Goal: Task Accomplishment & Management: Manage account settings

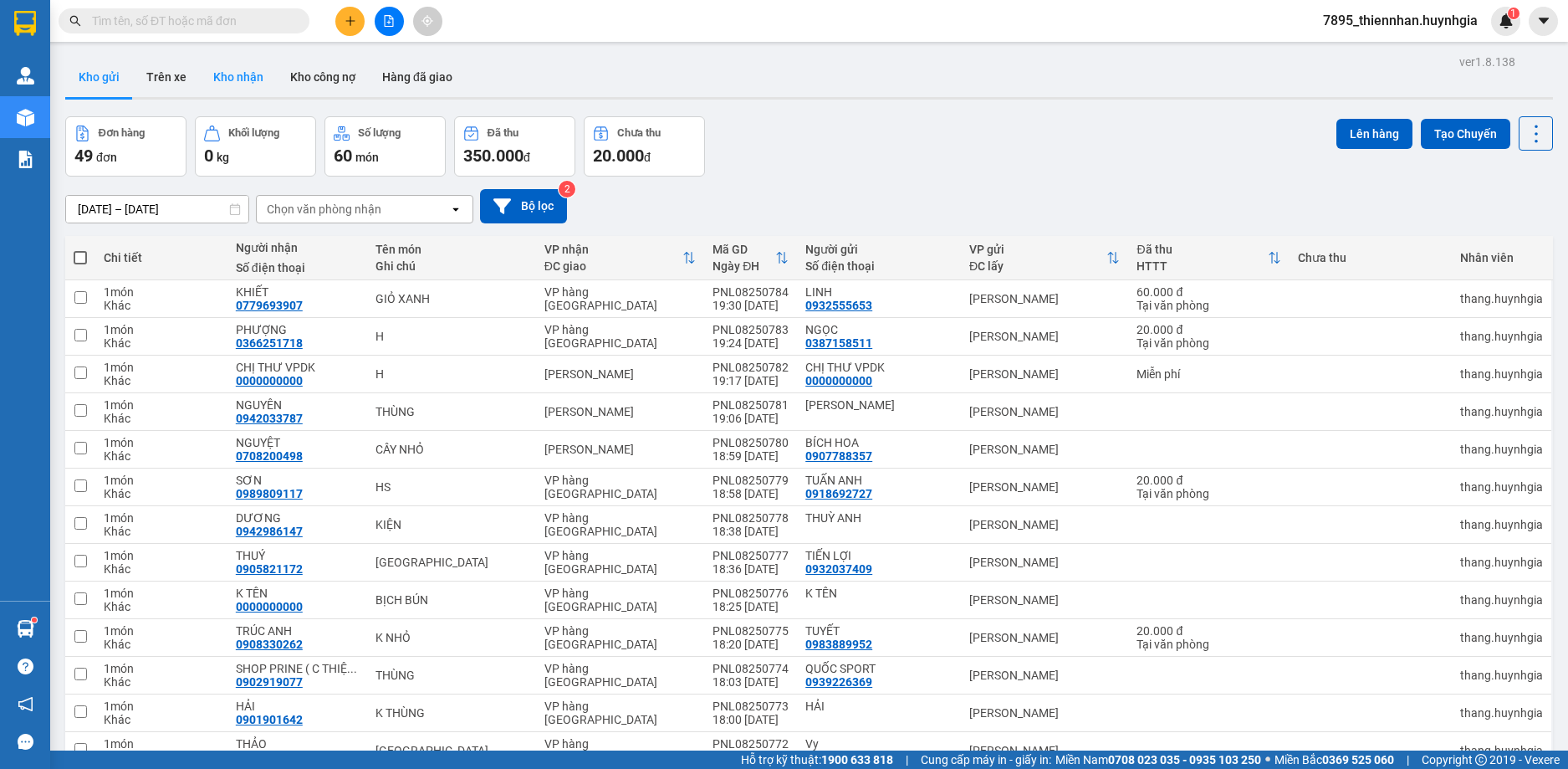
click at [239, 71] on button "Kho nhận" at bounding box center [239, 77] width 77 height 40
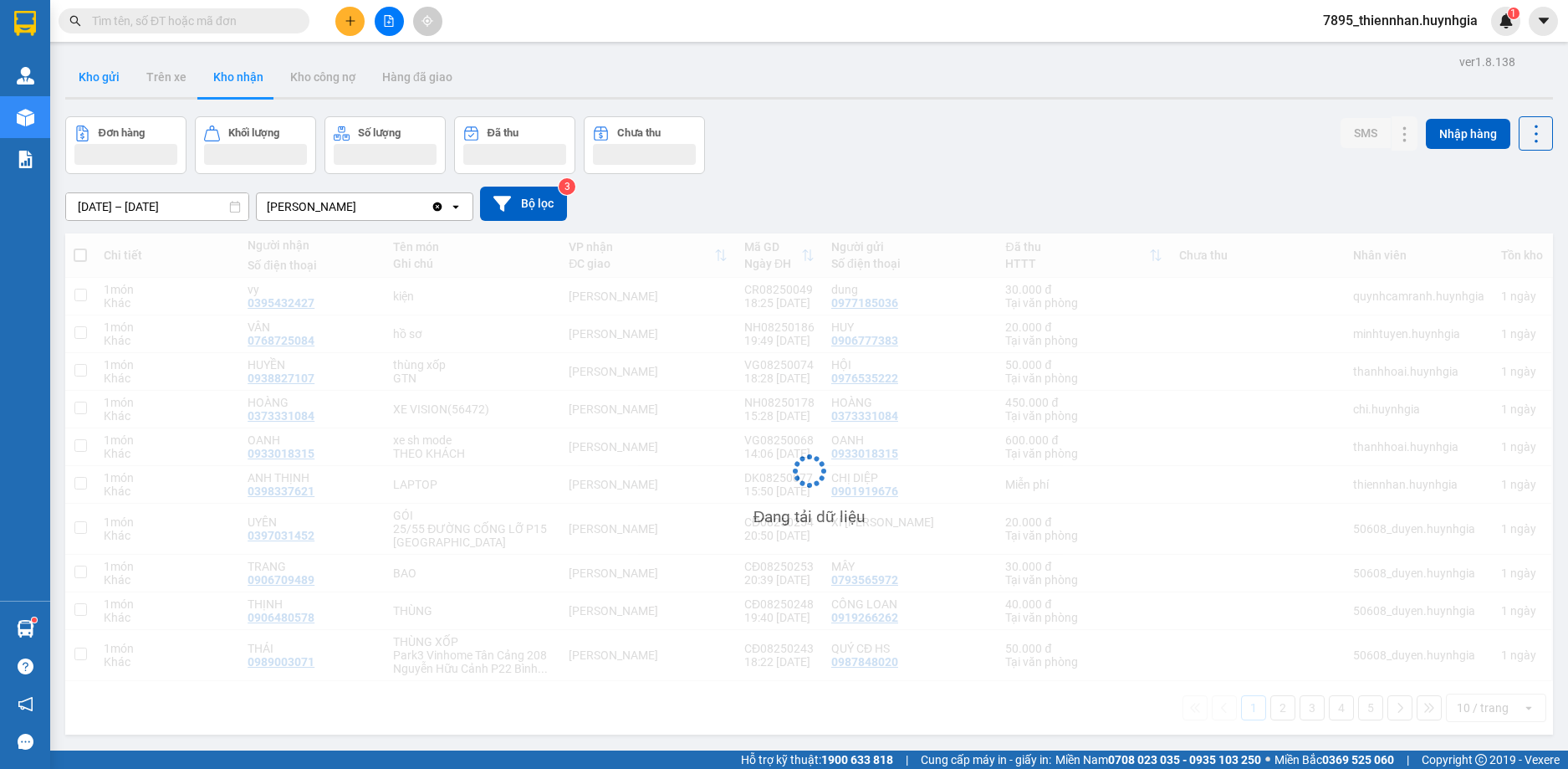
click at [107, 80] on button "Kho gửi" at bounding box center [99, 77] width 68 height 40
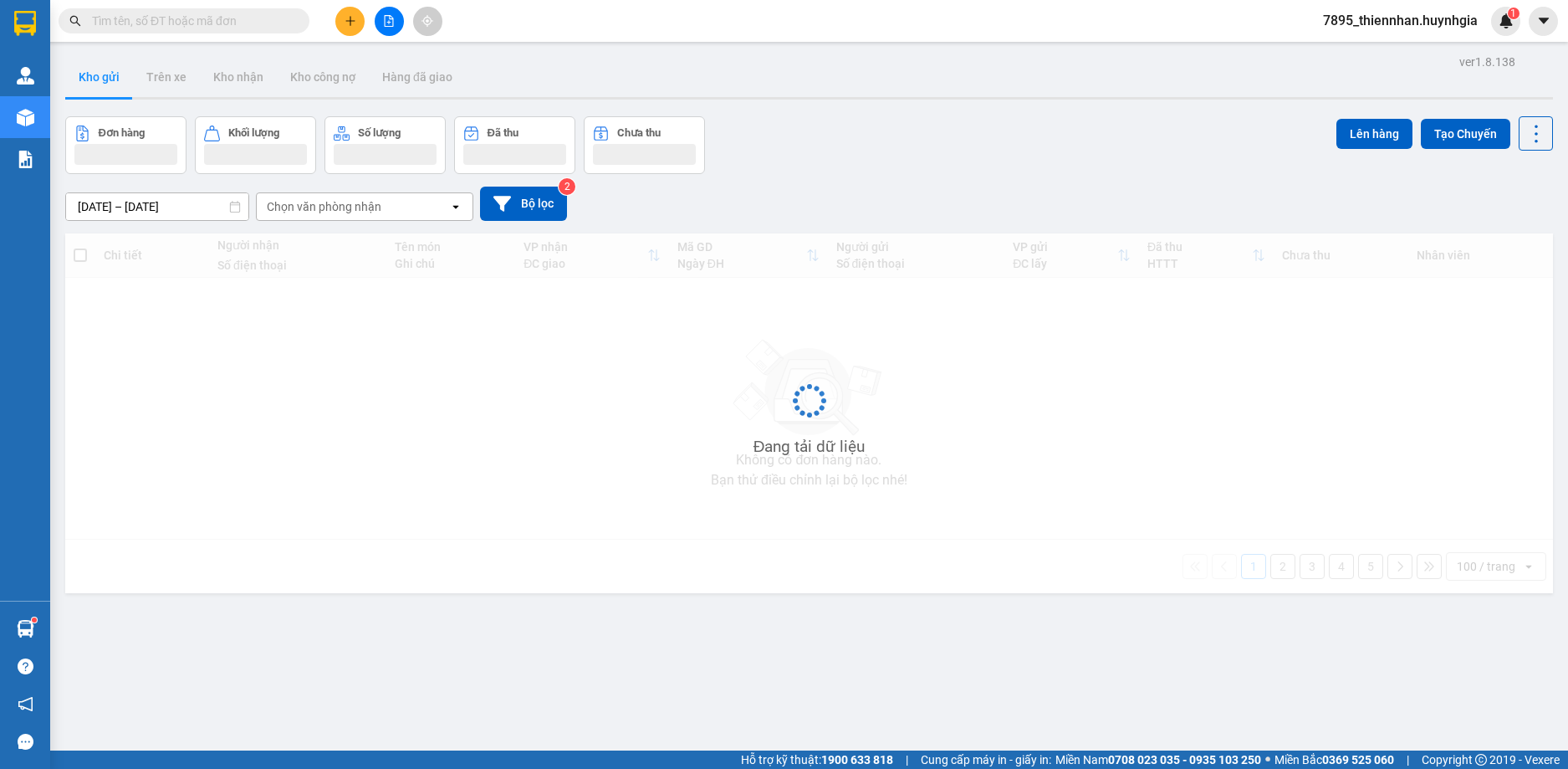
click at [107, 80] on button "Kho gửi" at bounding box center [99, 77] width 68 height 40
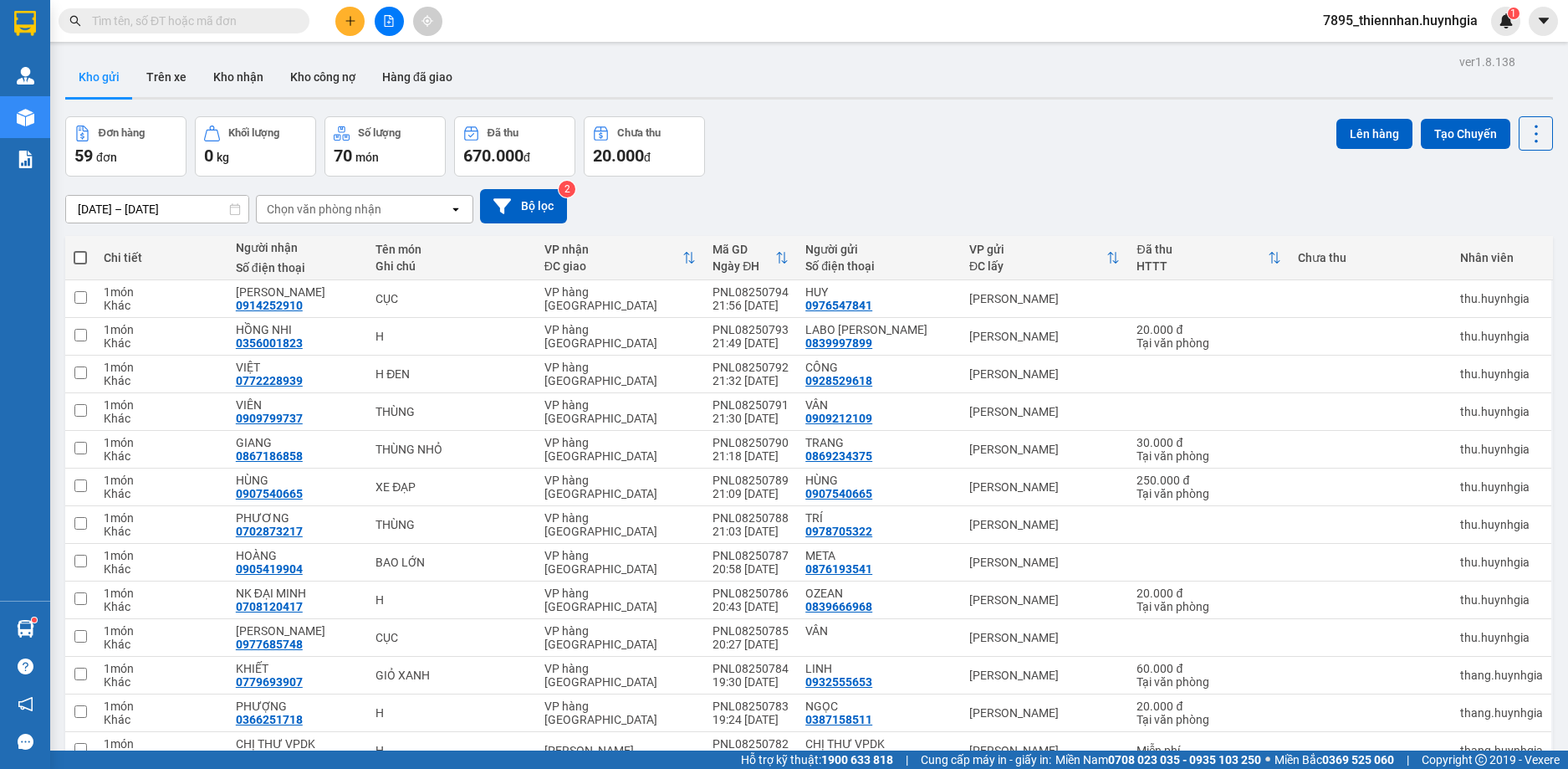
click at [1421, 10] on span "7895_thiennhan.huynhgia" at bounding box center [1401, 20] width 182 height 21
click at [1379, 47] on span "Đăng xuất" at bounding box center [1408, 51] width 146 height 19
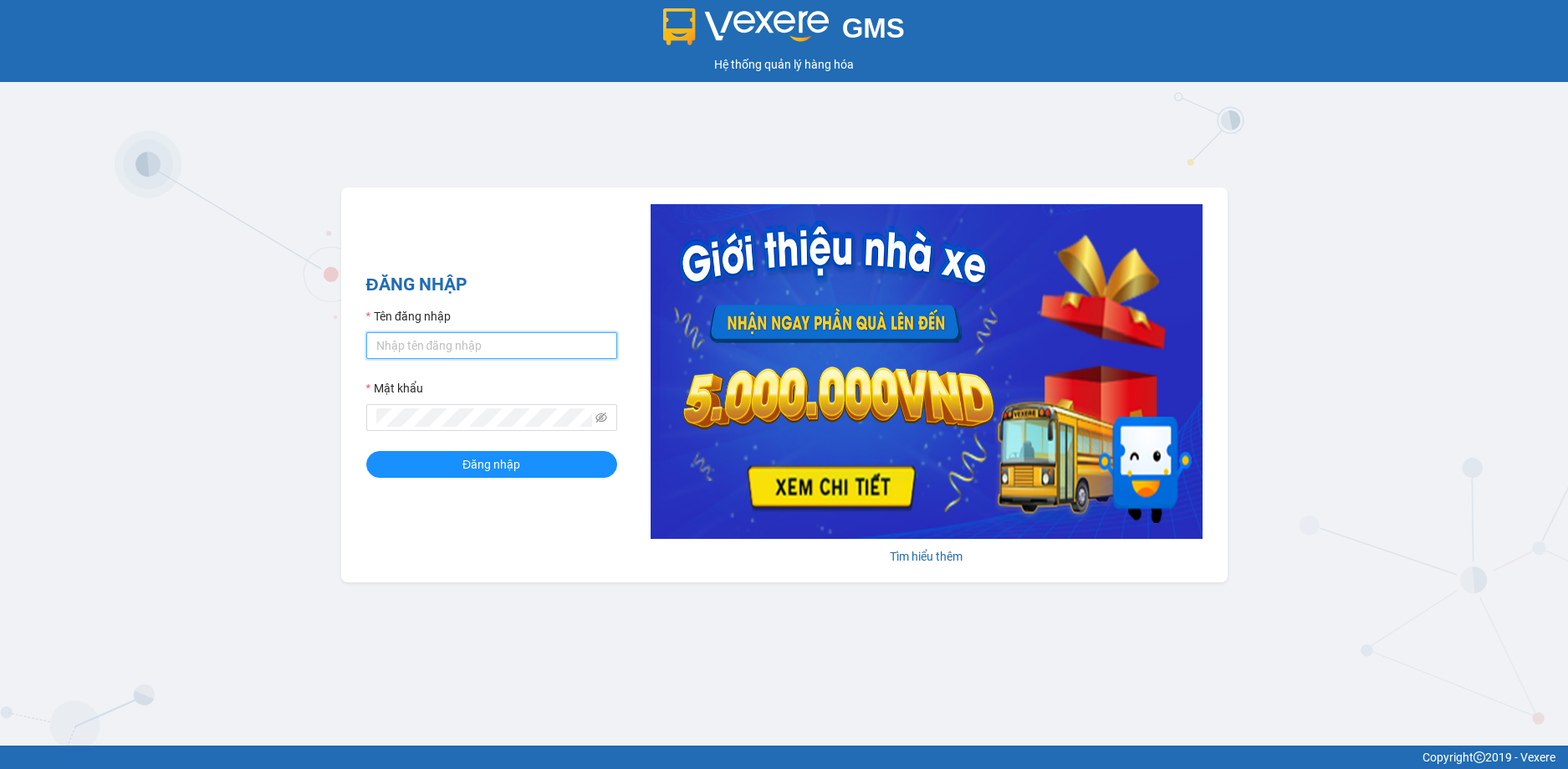
type input "thiennhan.huynhgia"
click at [399, 360] on form "Tên đăng nhập thiennhan.huynhgia Mật khẩu Đăng nhập" at bounding box center [491, 392] width 251 height 171
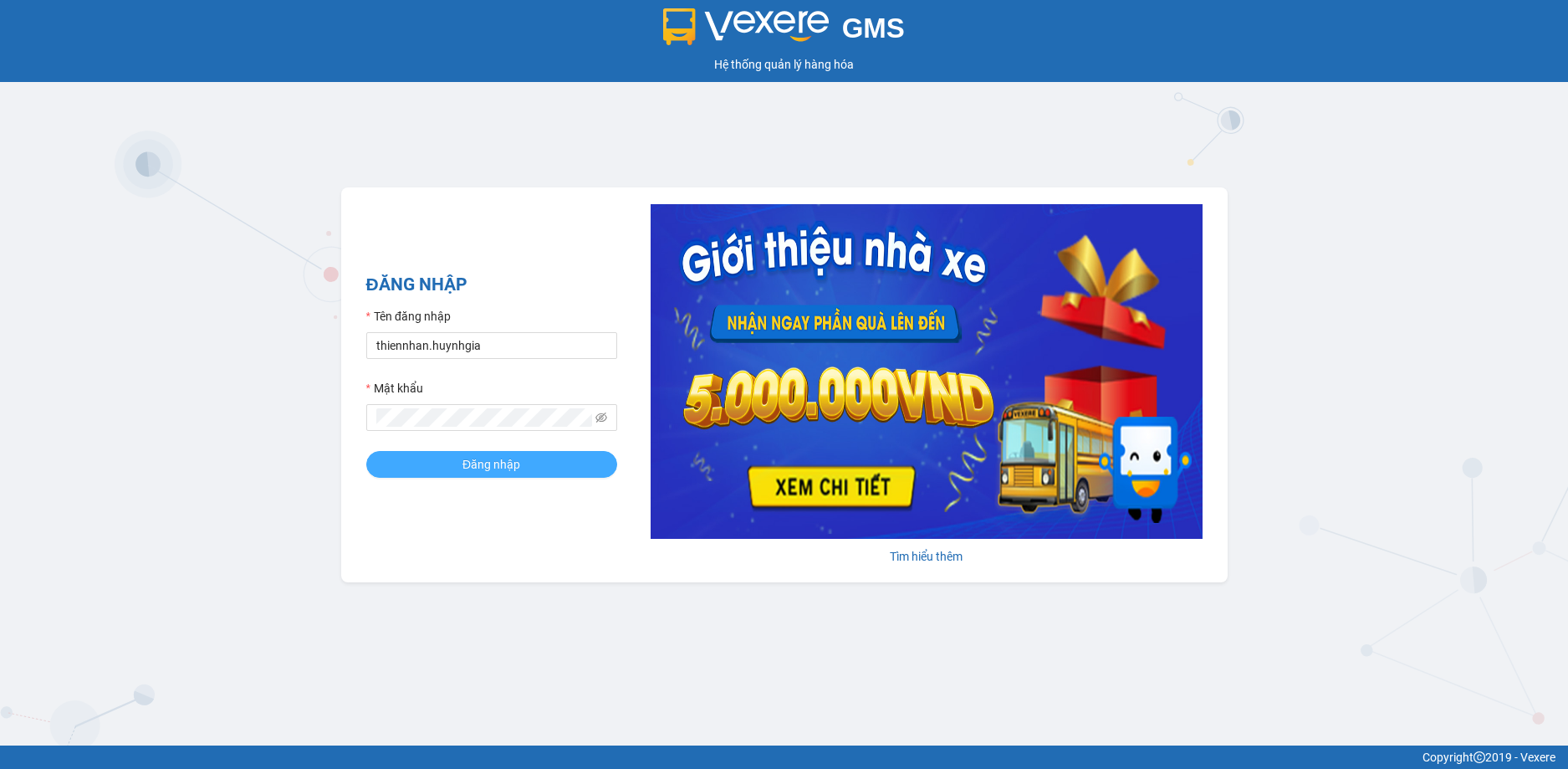
click at [548, 471] on button "Đăng nhập" at bounding box center [491, 464] width 251 height 27
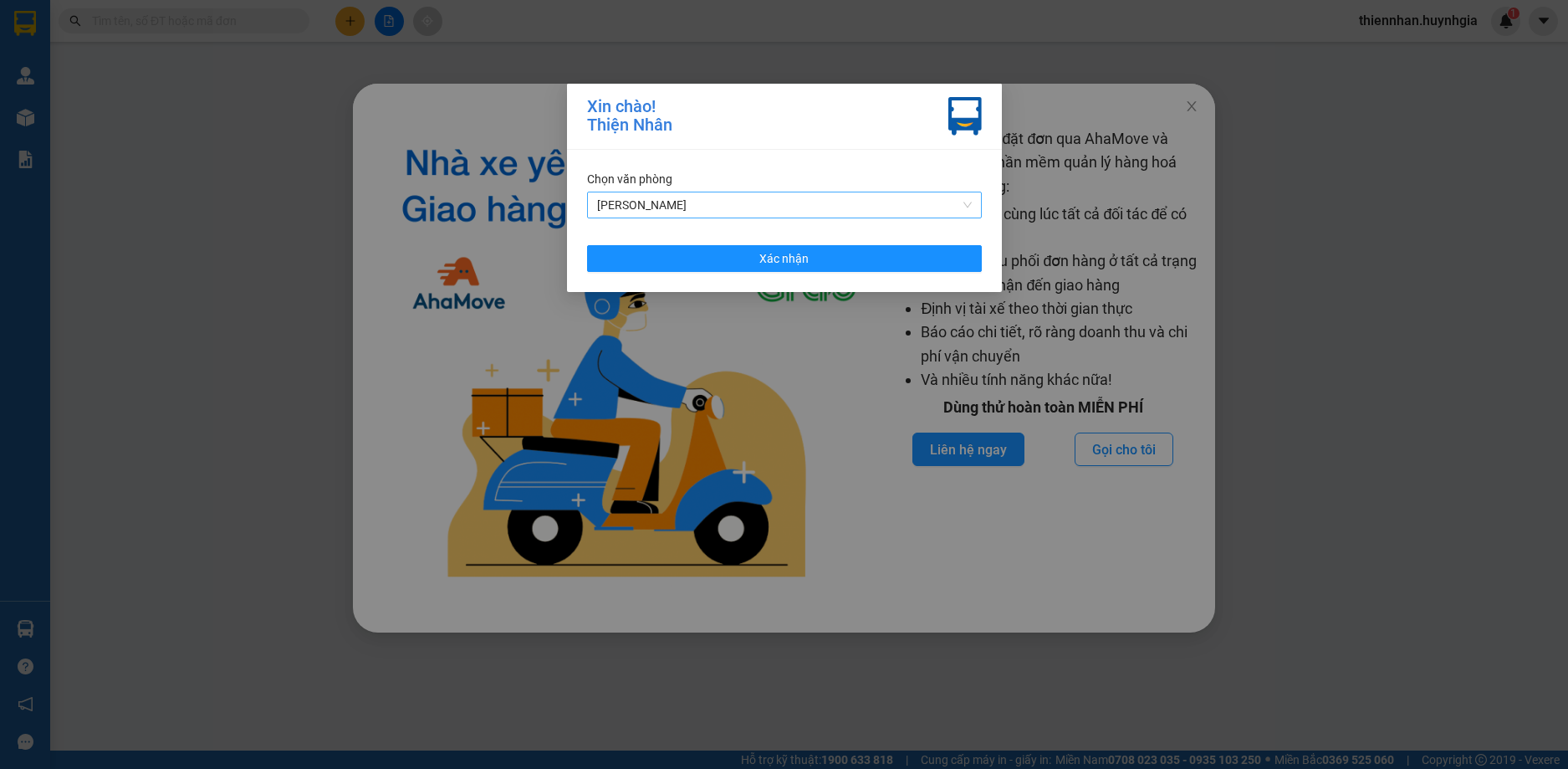
click at [731, 197] on span "[PERSON_NAME]" at bounding box center [784, 204] width 375 height 25
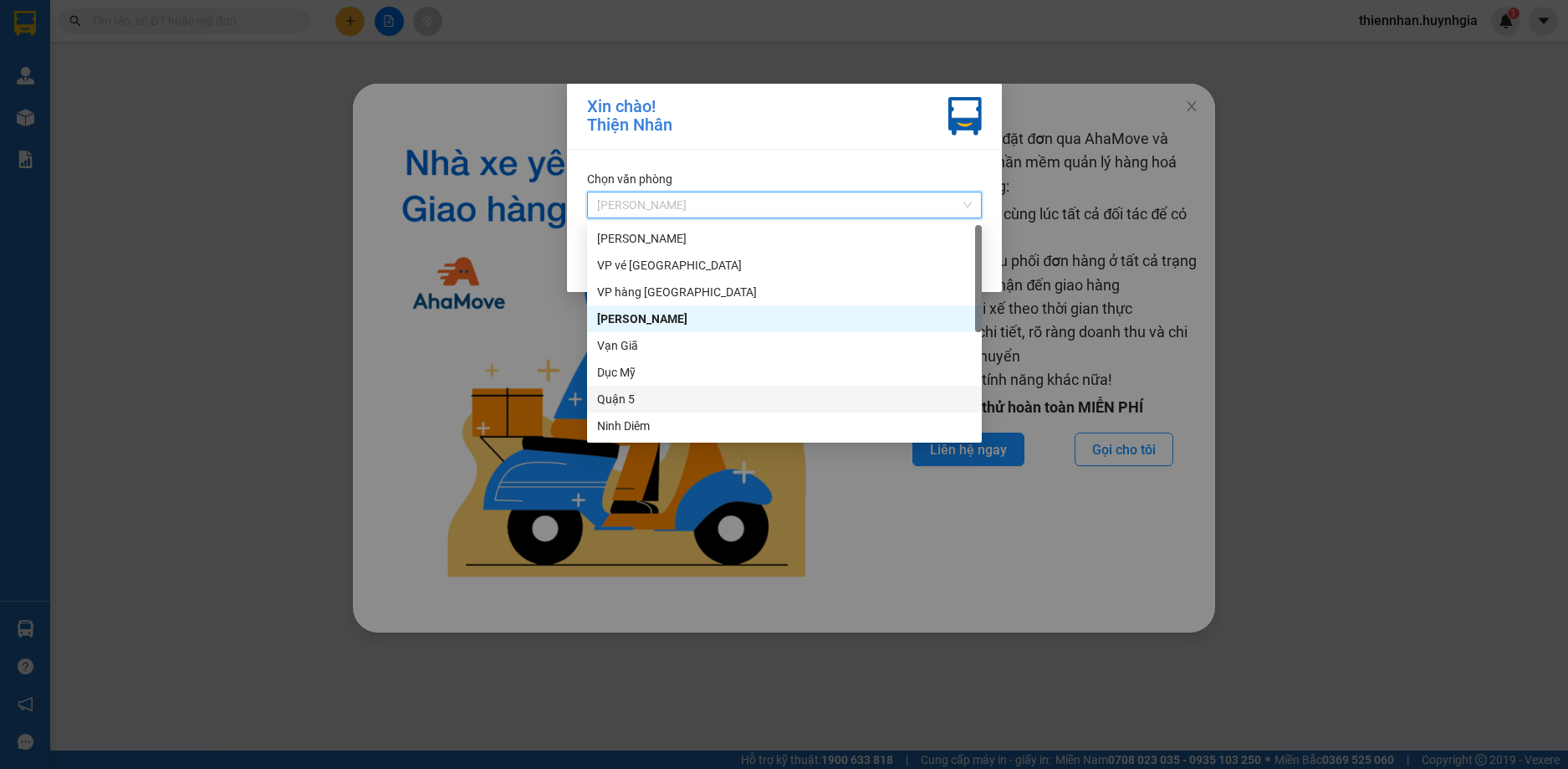
click at [684, 389] on div "Quận 5" at bounding box center [784, 399] width 395 height 27
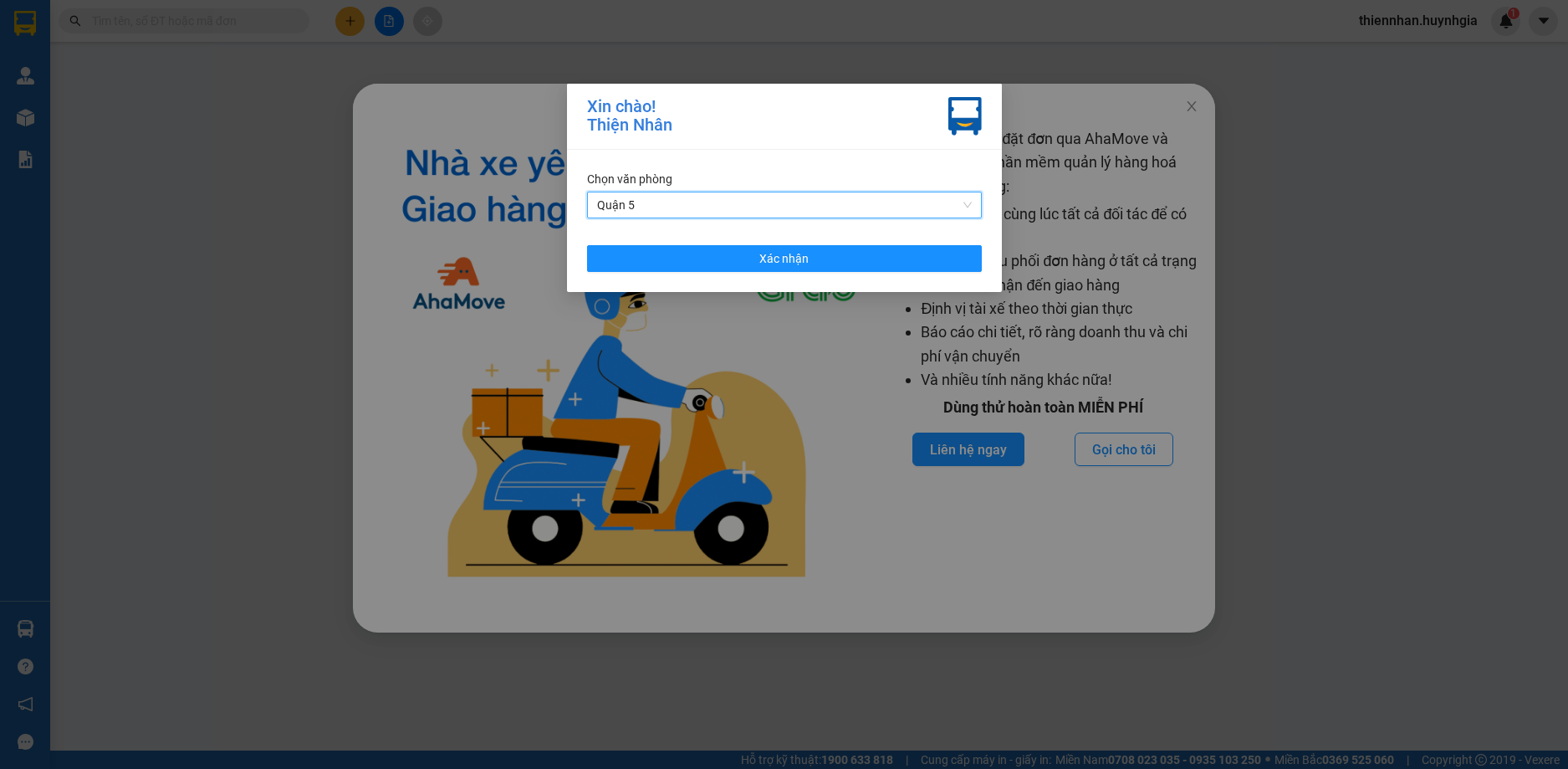
click at [679, 272] on div "Chọn văn phòng [GEOGRAPHIC_DATA] Xác nhận" at bounding box center [784, 221] width 435 height 142
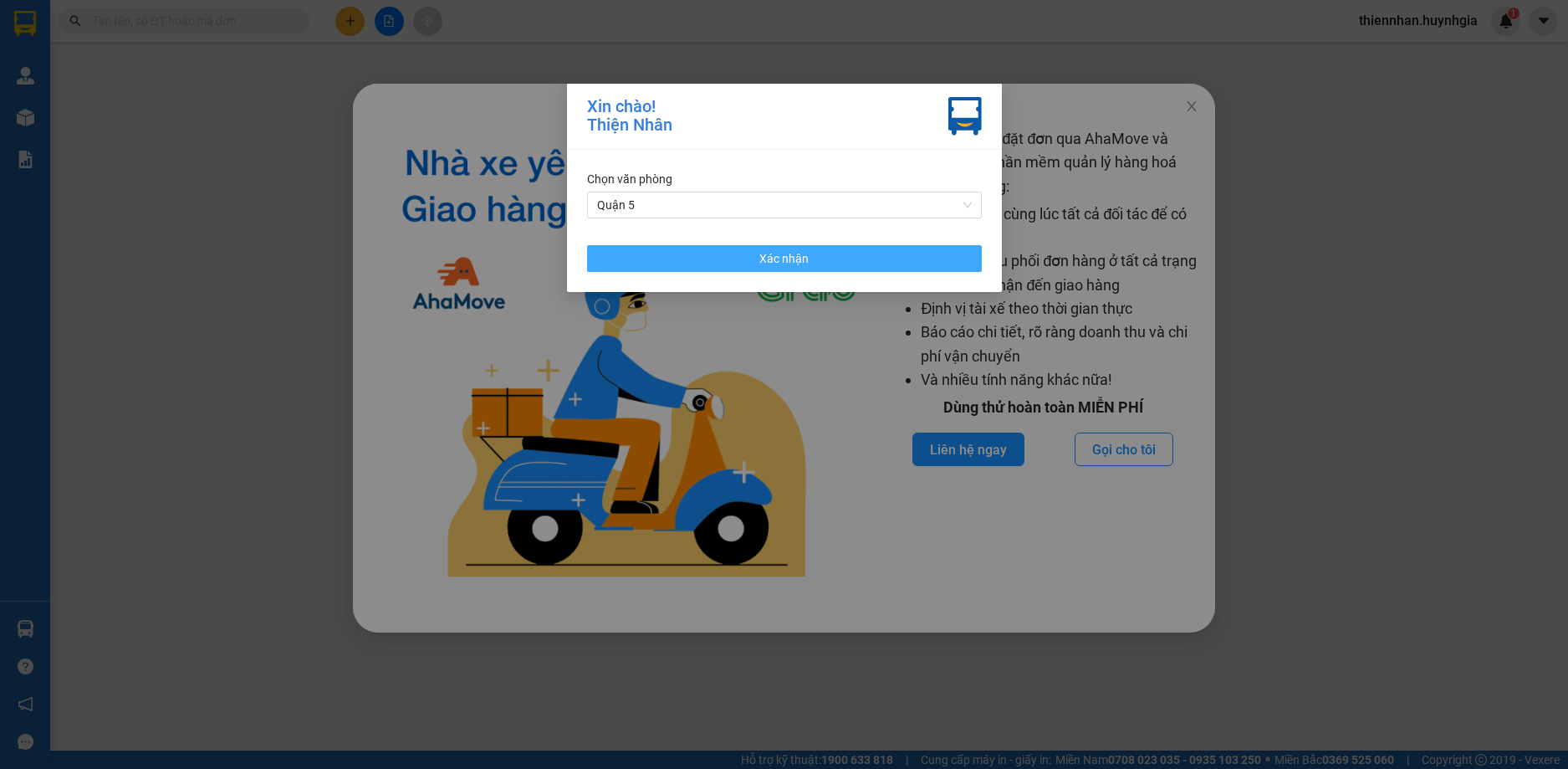
click at [679, 263] on button "Xác nhận" at bounding box center [784, 258] width 395 height 27
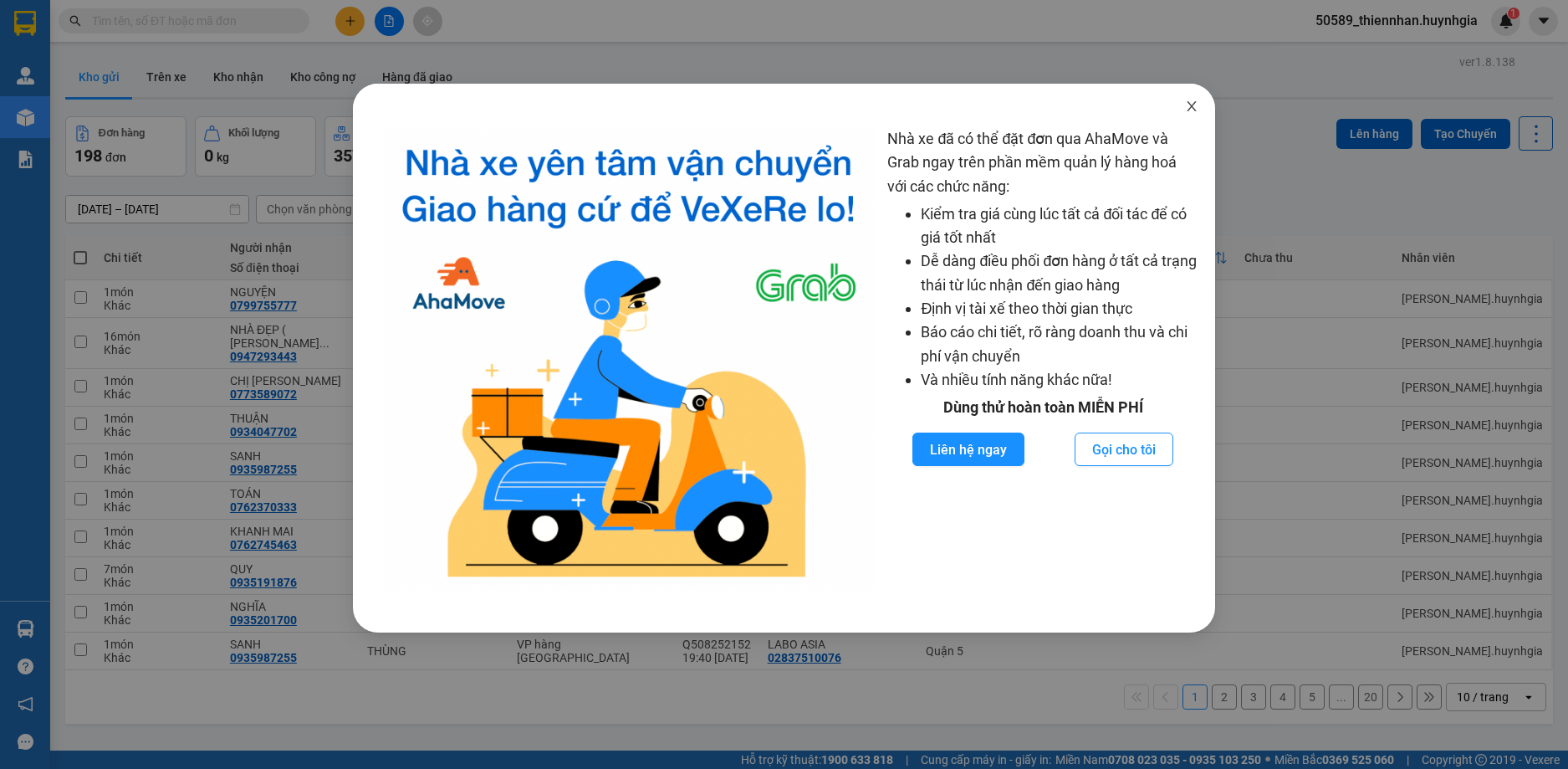
click at [1199, 102] on icon "close" at bounding box center [1192, 107] width 14 height 14
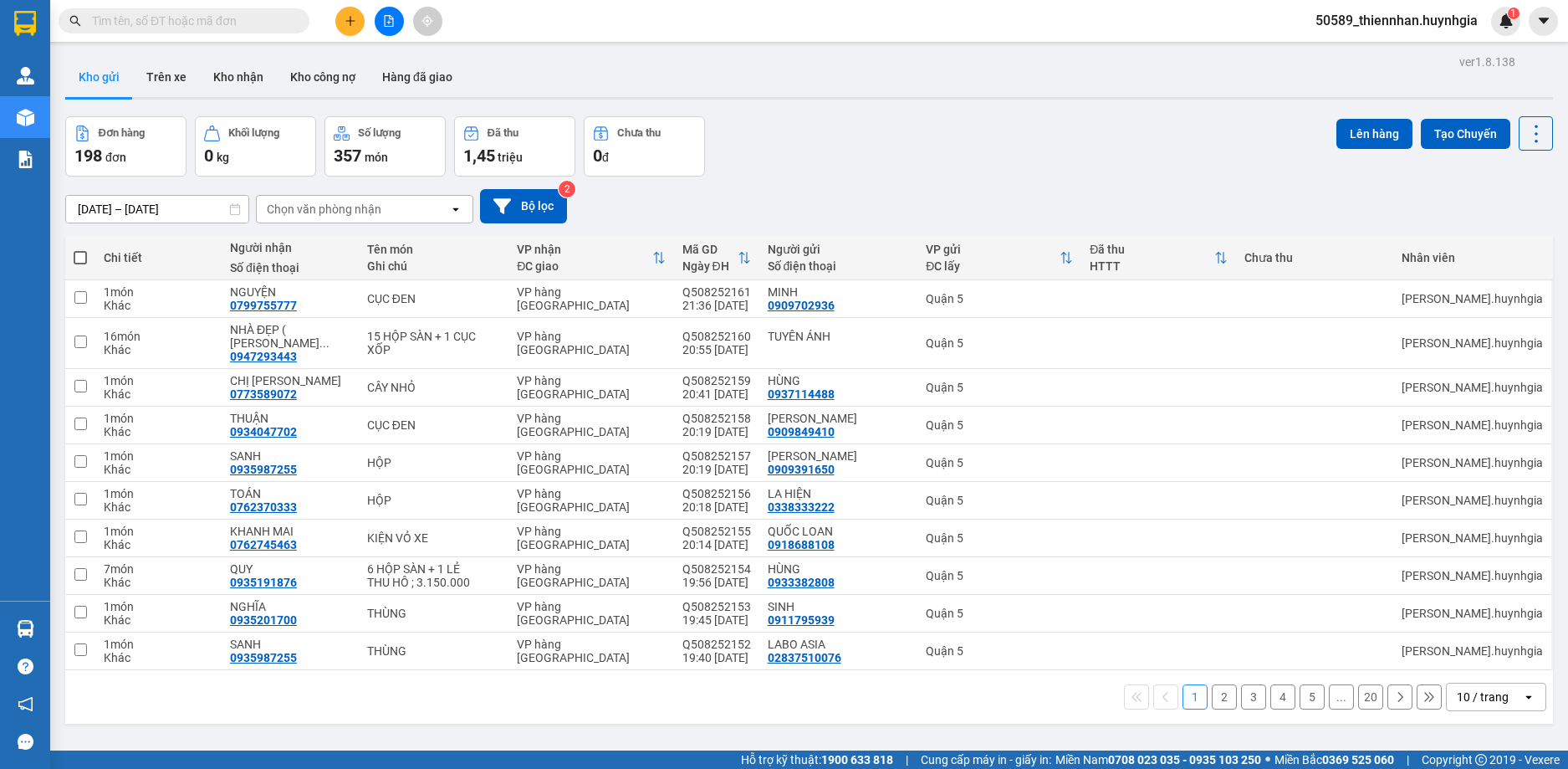
click at [1008, 139] on div "Đơn hàng 198 đơn Khối lượng 0 kg Số lượng 357 món Đã thu 1,45 triệu Chưa thu 0 …" at bounding box center [809, 146] width 1488 height 60
click at [1019, 210] on div "[DATE] – [DATE] Press the down arrow key to interact with the calendar and sele…" at bounding box center [809, 206] width 1488 height 35
click at [1029, 139] on div "Đơn hàng 198 đơn Khối lượng 0 kg Số lượng 357 món Đã thu 1,45 triệu Chưa thu 0 …" at bounding box center [809, 146] width 1488 height 60
click at [986, 129] on div "Đơn hàng 198 đơn Khối lượng 0 kg Số lượng 357 món Đã thu 1,45 triệu Chưa thu 0 …" at bounding box center [809, 146] width 1488 height 60
click at [946, 114] on div "ver 1.8.138 Kho gửi Trên xe Kho nhận Kho công nợ Hàng đã giao Đơn hàng 198 đơn …" at bounding box center [809, 434] width 1502 height 769
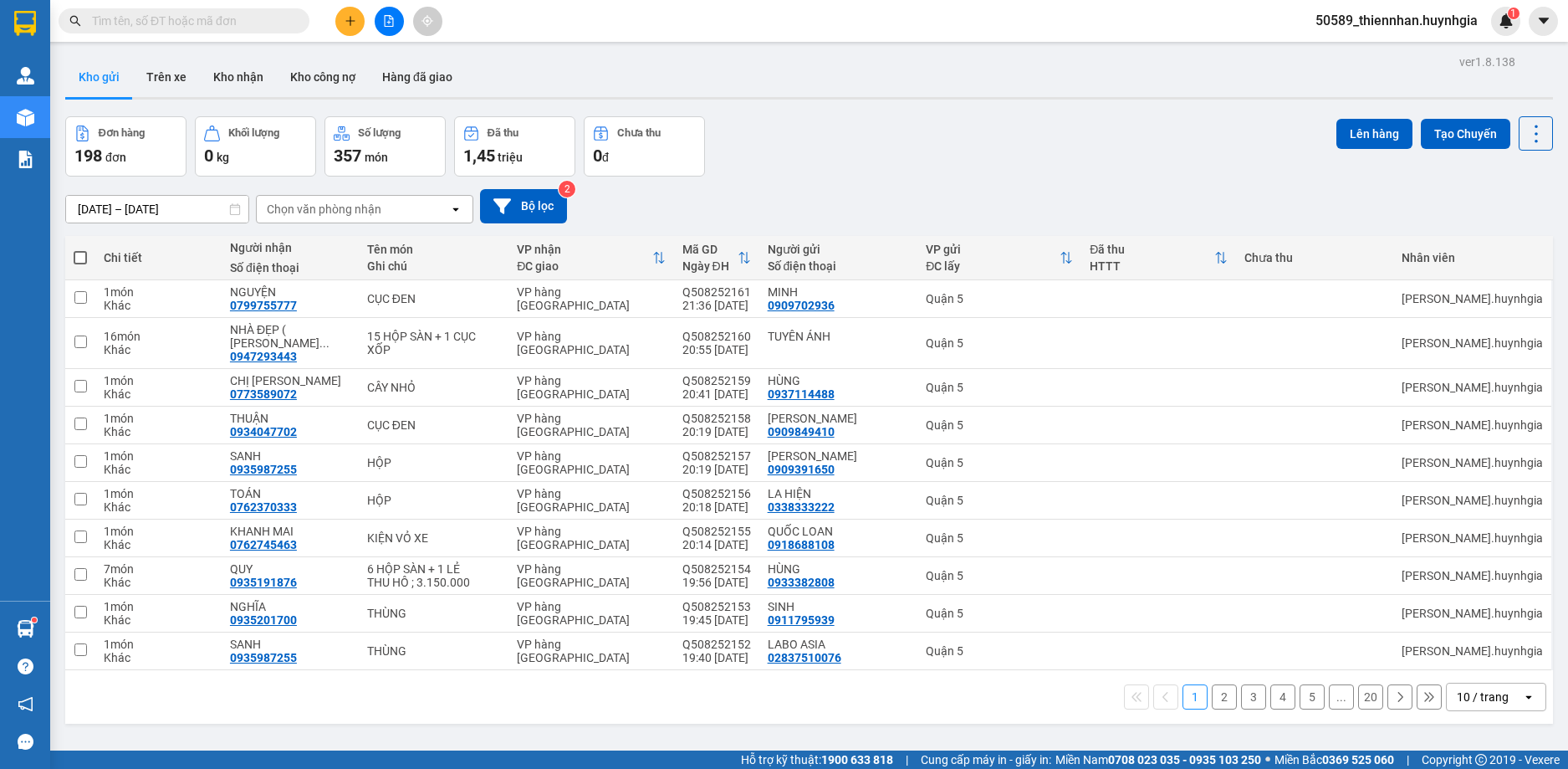
click at [965, 174] on div "Đơn hàng 198 đơn Khối lượng 0 kg Số lượng 357 món Đã thu 1,45 triệu Chưa thu 0 …" at bounding box center [809, 146] width 1488 height 60
click at [1117, 86] on div "Kho gửi Trên xe Kho nhận Kho công nợ Hàng đã giao" at bounding box center [809, 79] width 1488 height 44
click at [1051, 183] on div "11/08/2025 – 13/08/2025 Press the down arrow key to interact with the calendar …" at bounding box center [809, 206] width 1488 height 59
click at [173, 81] on button "Trên xe" at bounding box center [167, 77] width 67 height 40
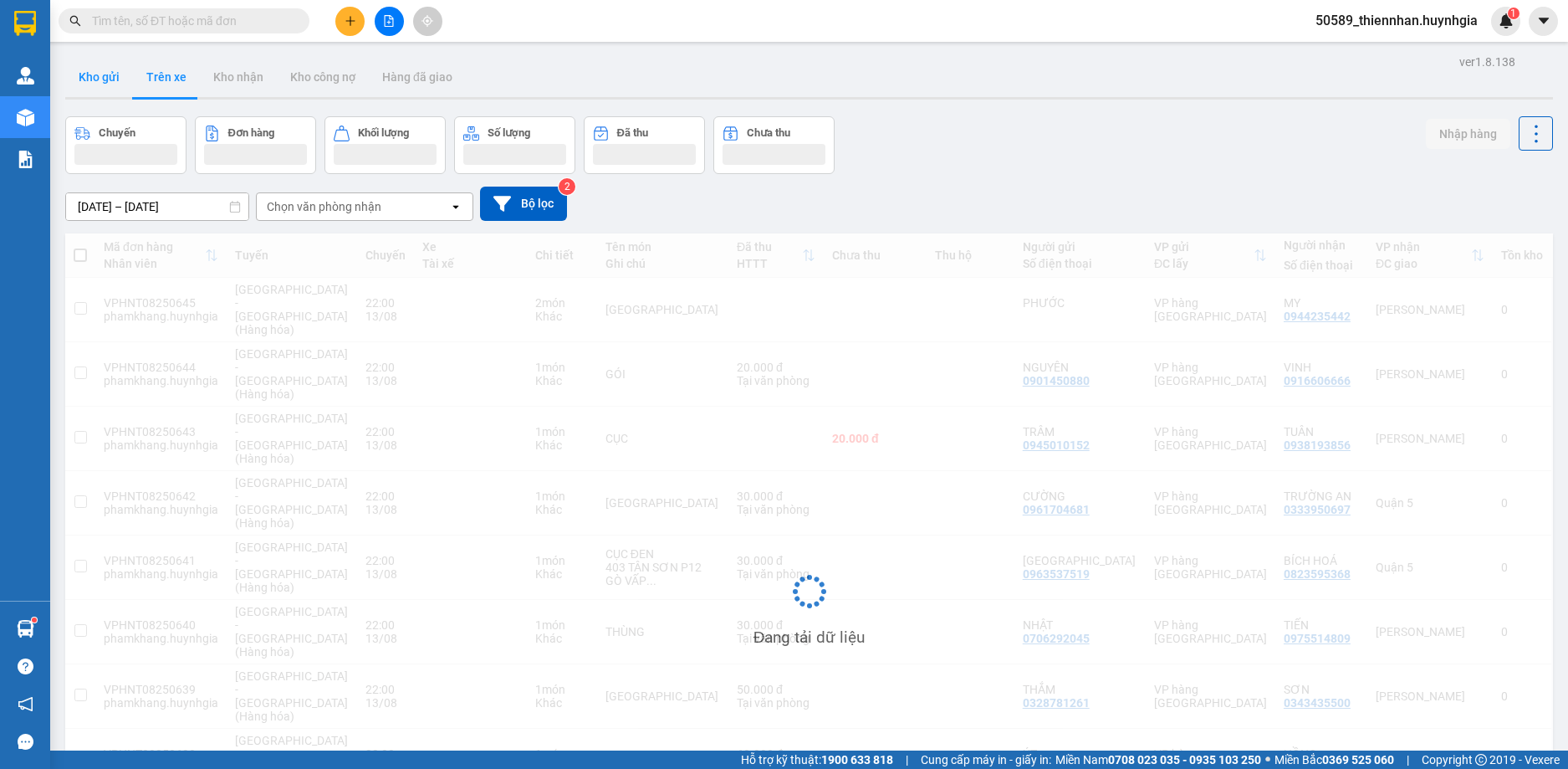
click at [114, 76] on button "Kho gửi" at bounding box center [99, 77] width 68 height 40
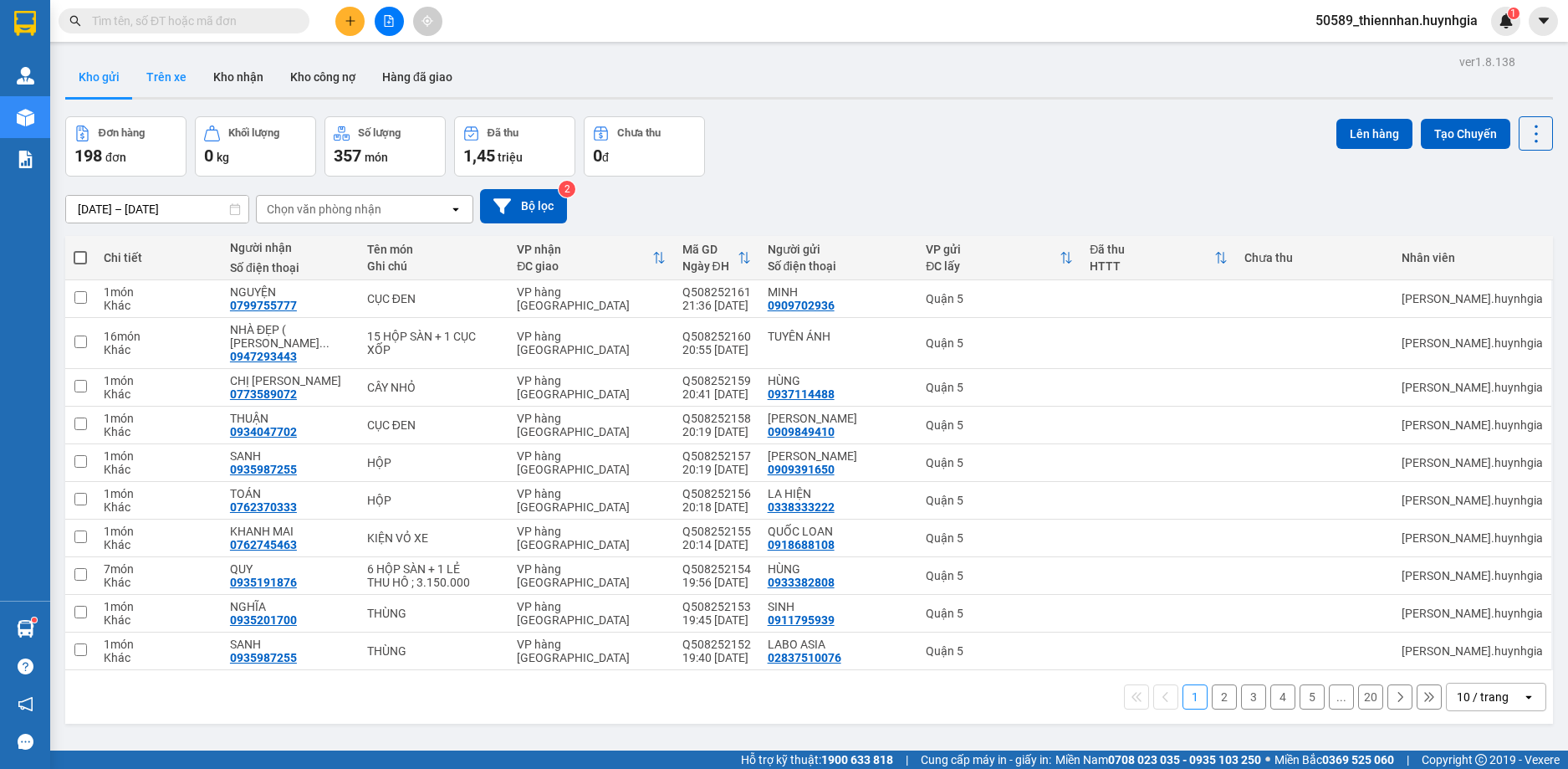
click at [170, 84] on button "Trên xe" at bounding box center [167, 77] width 67 height 40
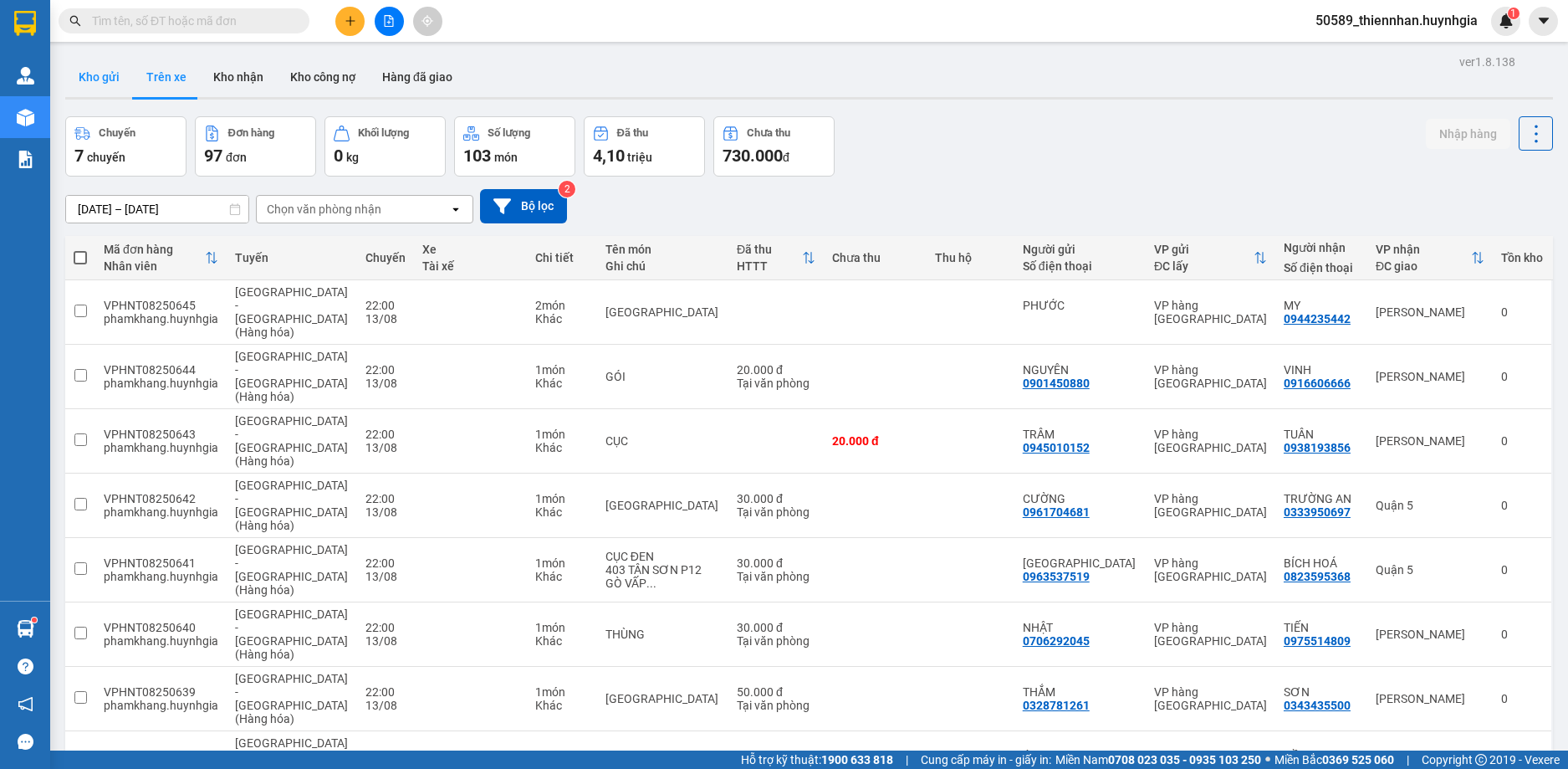
click at [105, 91] on button "Kho gửi" at bounding box center [99, 77] width 68 height 40
click at [105, 90] on button "Kho gửi" at bounding box center [99, 77] width 68 height 40
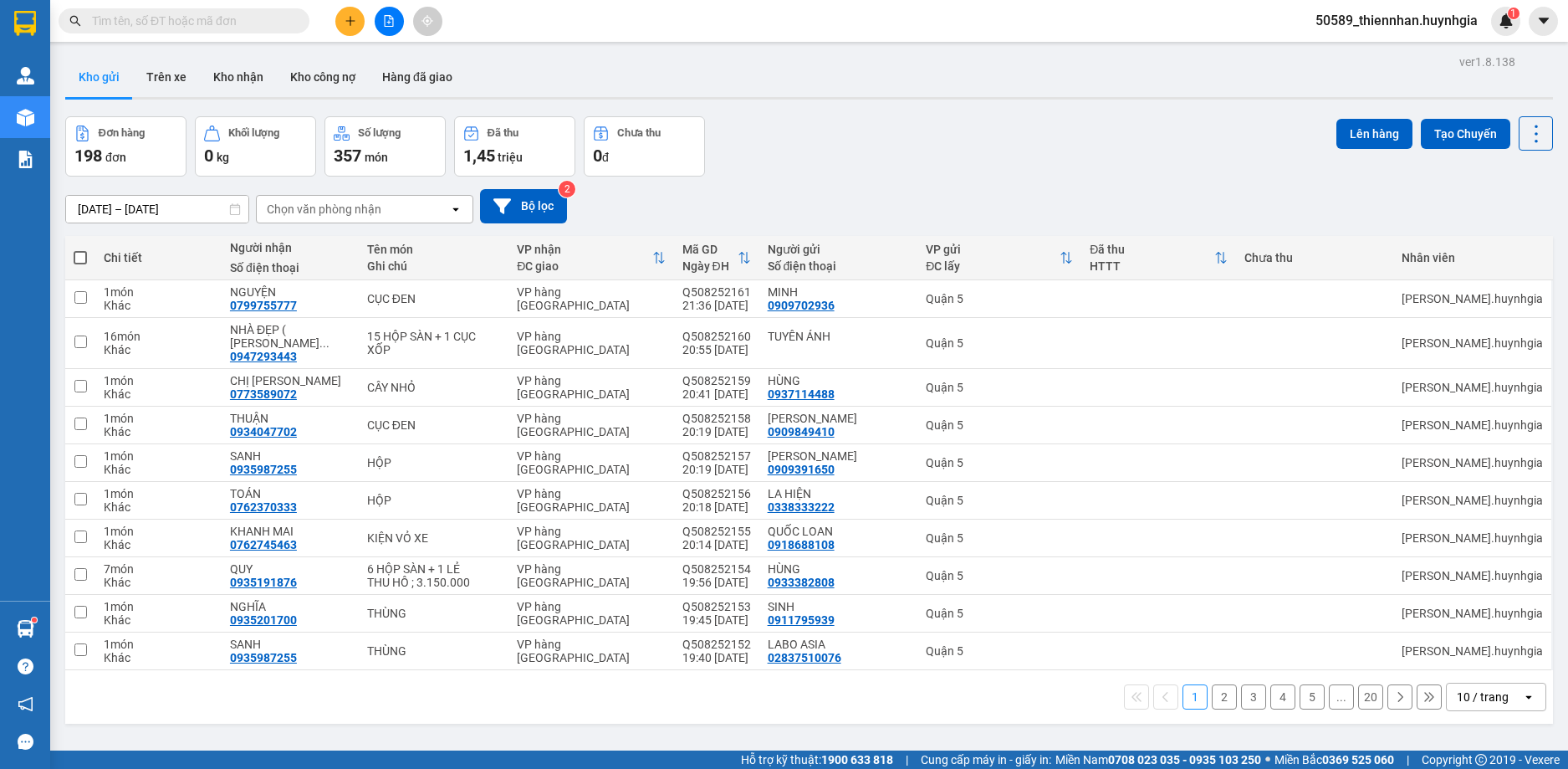
click at [1388, 12] on span "50589_thiennhan.huynhgia" at bounding box center [1397, 20] width 189 height 21
click at [1368, 52] on span "Đăng xuất" at bounding box center [1404, 51] width 154 height 19
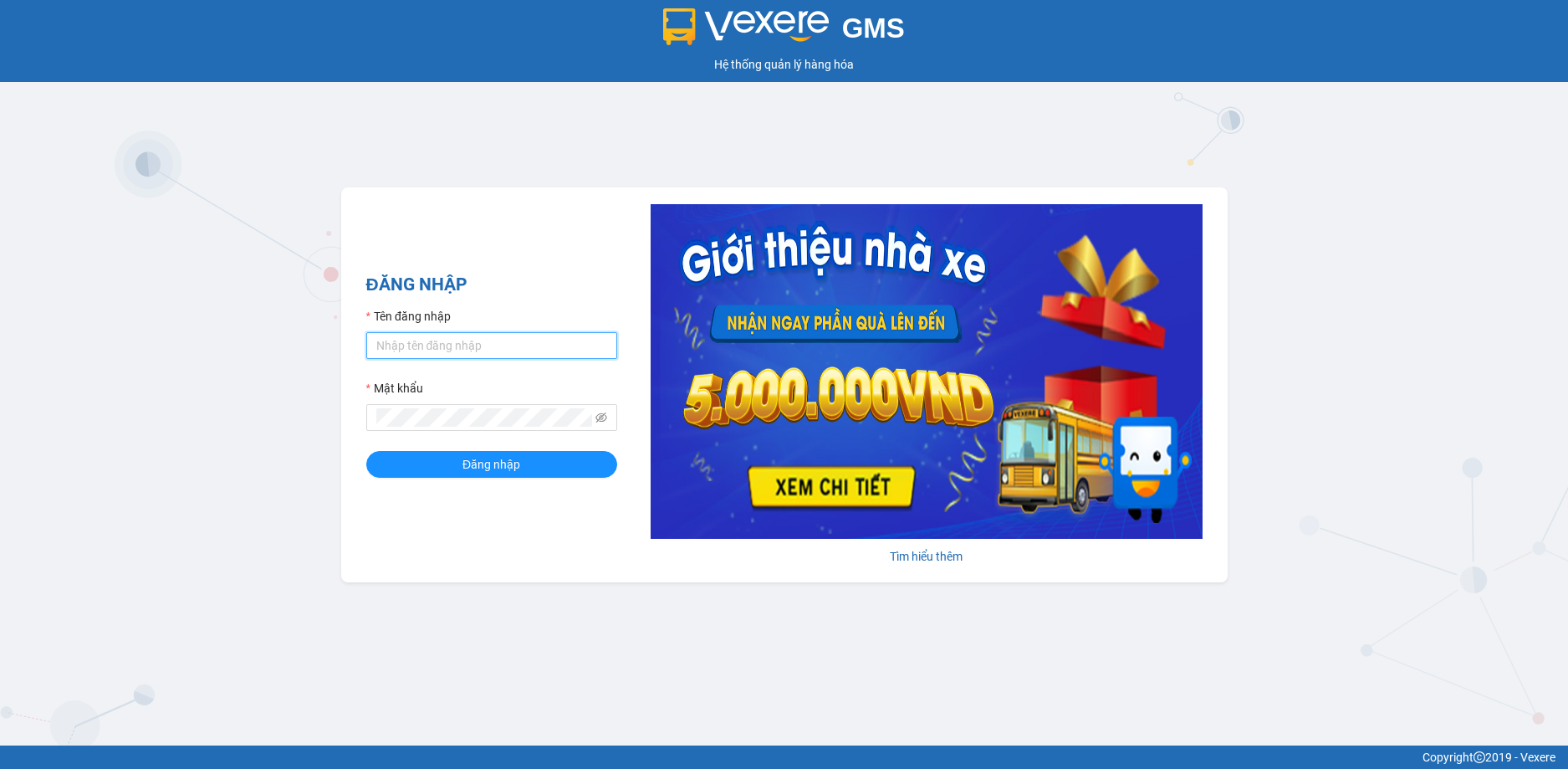
type input "thiennhan.huynhgia"
click at [428, 347] on input "thiennhan.huynhgia" at bounding box center [491, 346] width 251 height 27
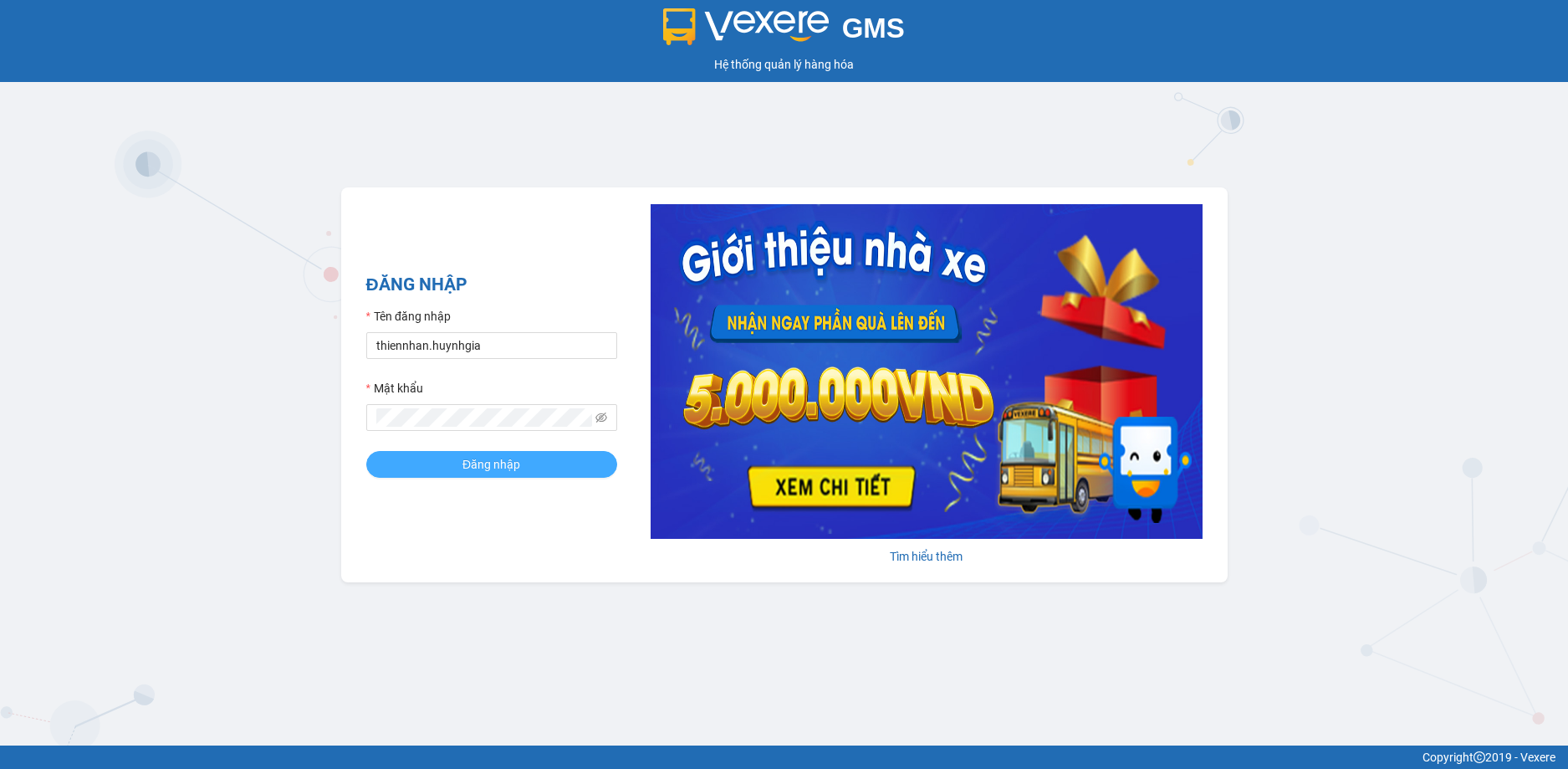
click at [412, 472] on button "Đăng nhập" at bounding box center [491, 464] width 251 height 27
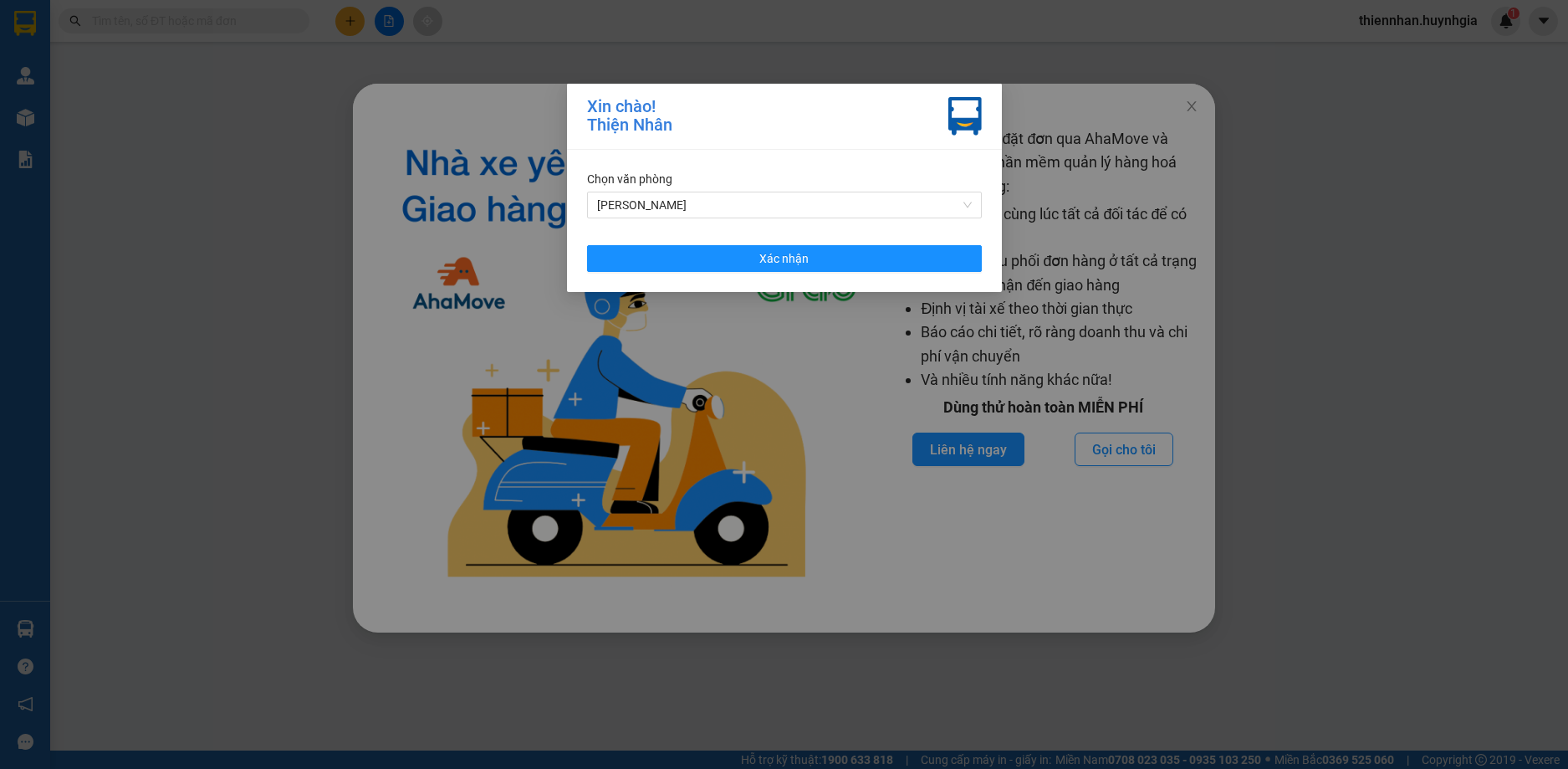
click at [945, 173] on div "Chọn văn phòng" at bounding box center [784, 179] width 395 height 19
click at [924, 202] on span "[PERSON_NAME]" at bounding box center [784, 204] width 375 height 25
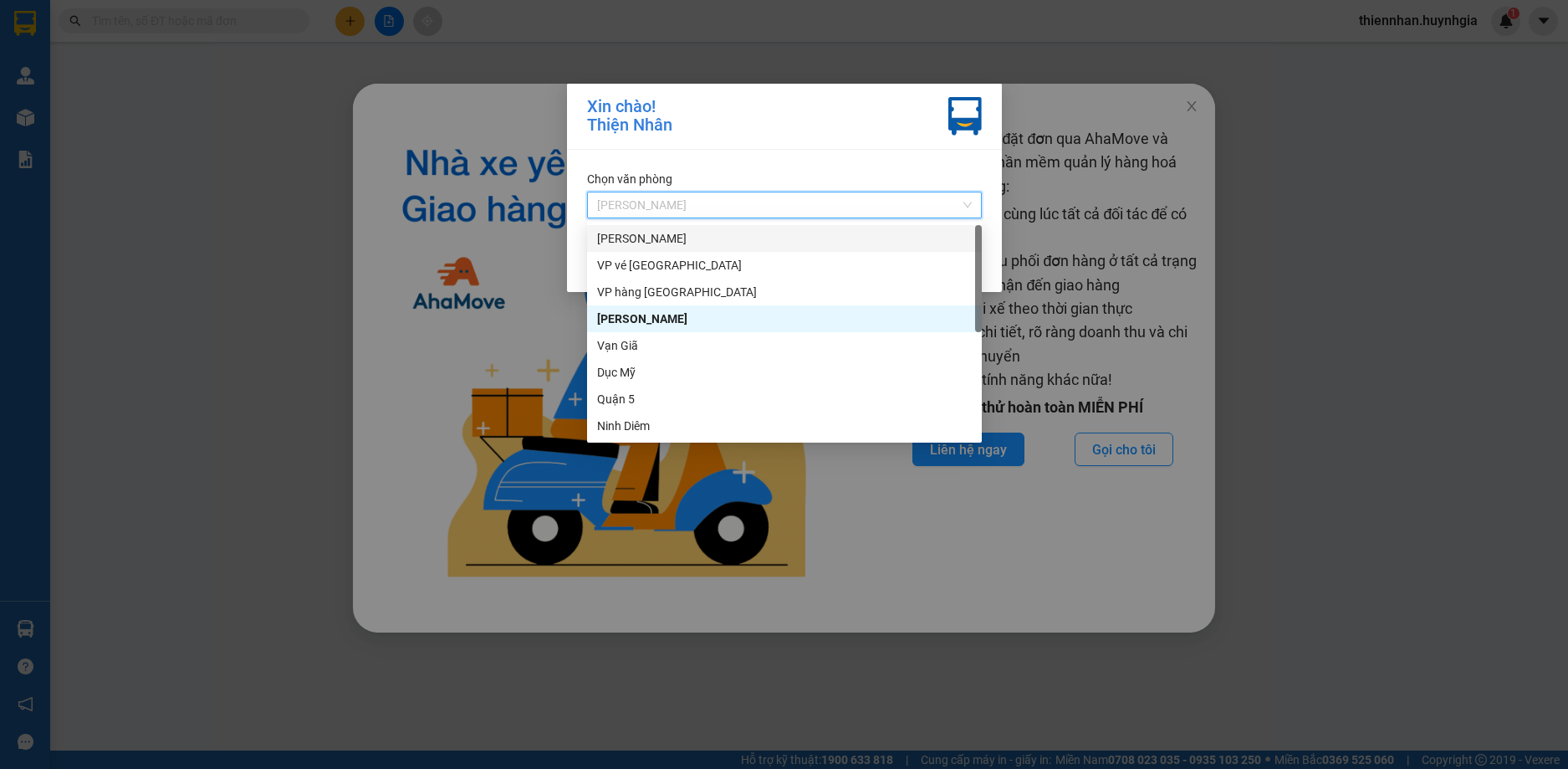
click at [710, 238] on div "[PERSON_NAME]" at bounding box center [784, 238] width 375 height 19
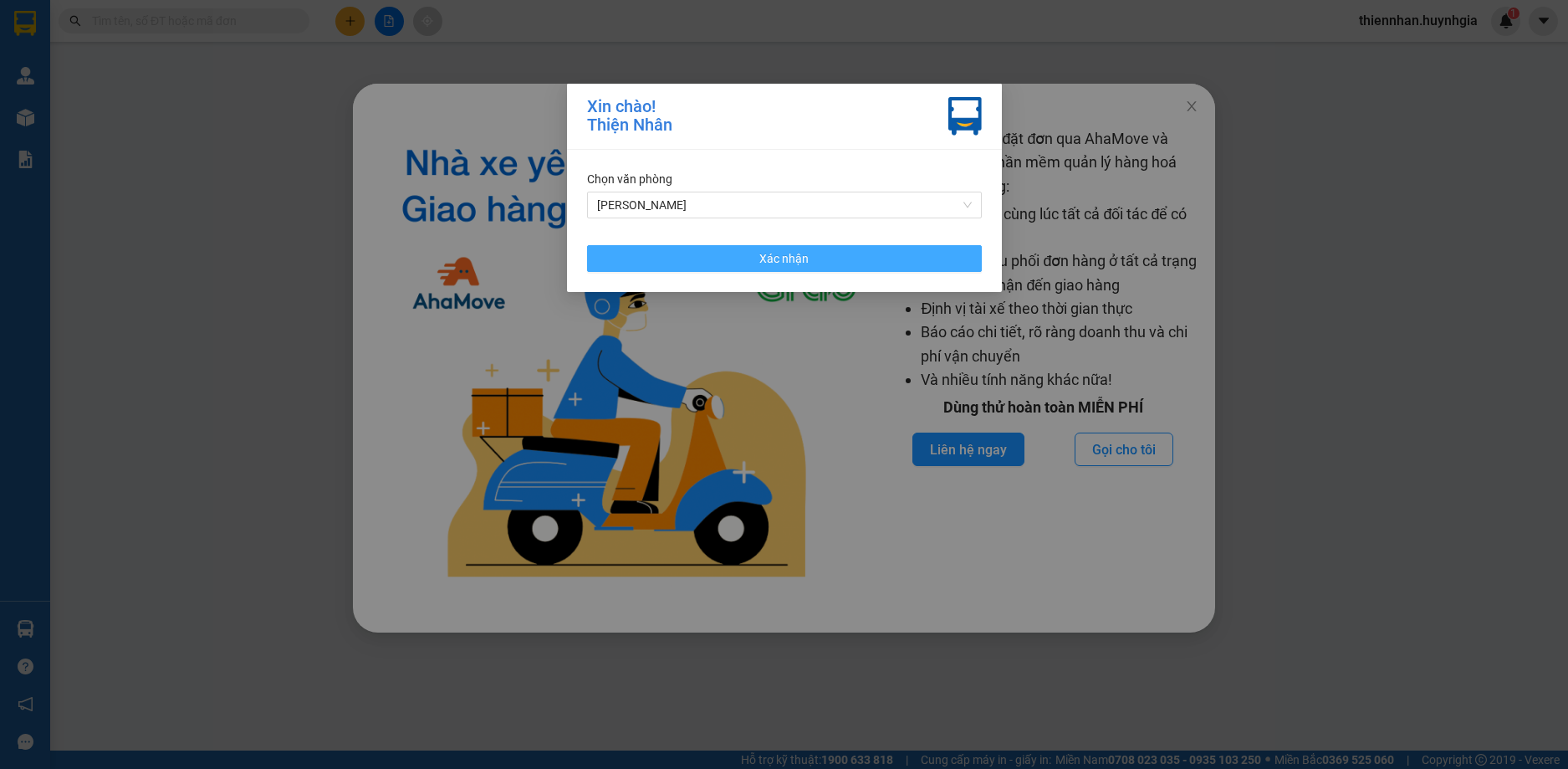
click at [739, 265] on button "Xác nhận" at bounding box center [784, 258] width 395 height 27
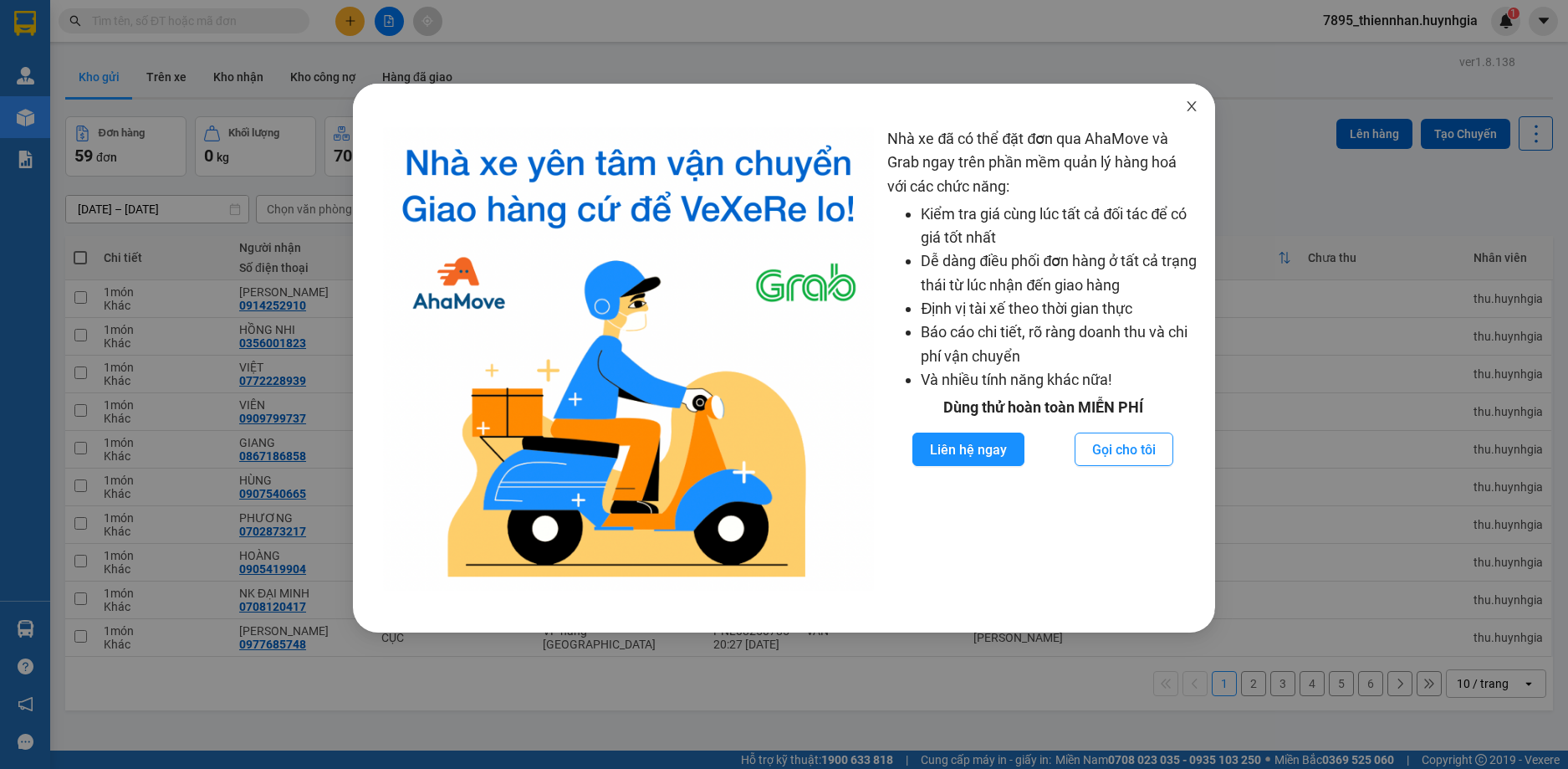
click at [1188, 93] on span "Close" at bounding box center [1191, 107] width 46 height 46
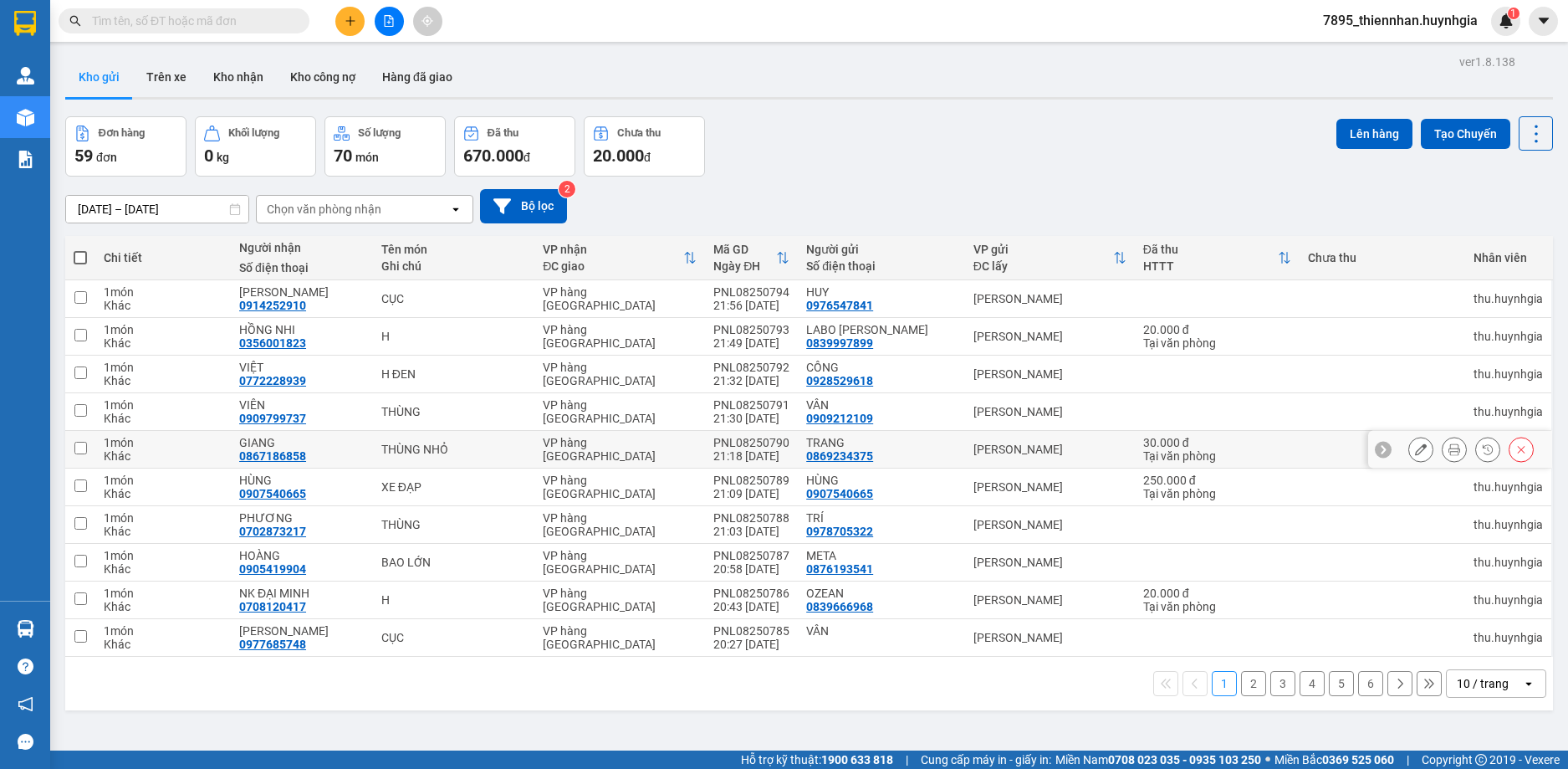
click at [1031, 99] on div "Kho gửi Trên xe Kho nhận Kho công nợ Hàng đã giao" at bounding box center [809, 78] width 1488 height 42
